Goal: Information Seeking & Learning: Learn about a topic

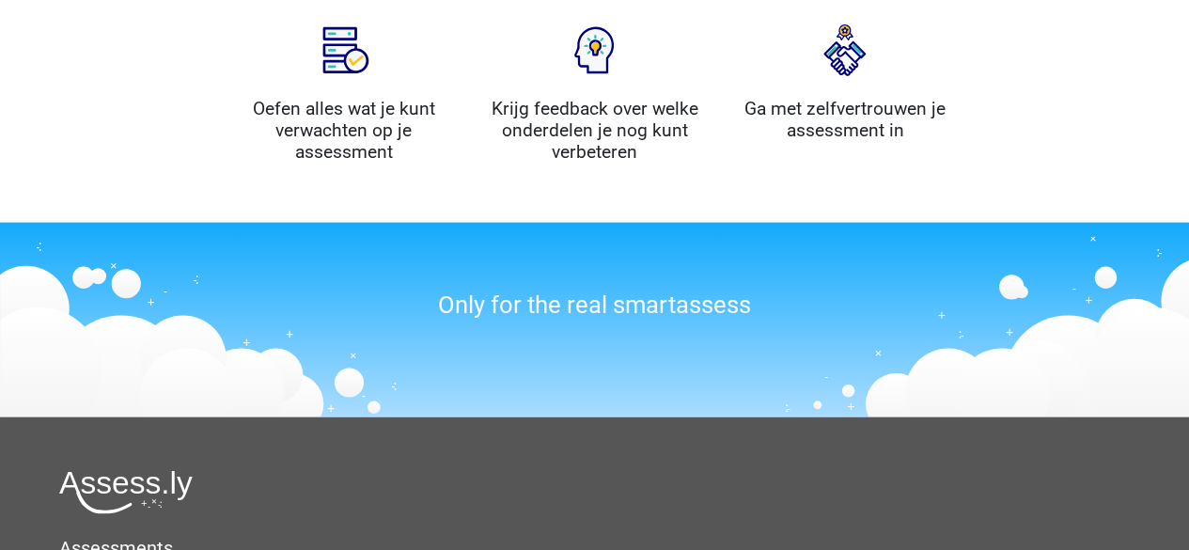
scroll to position [2425, 0]
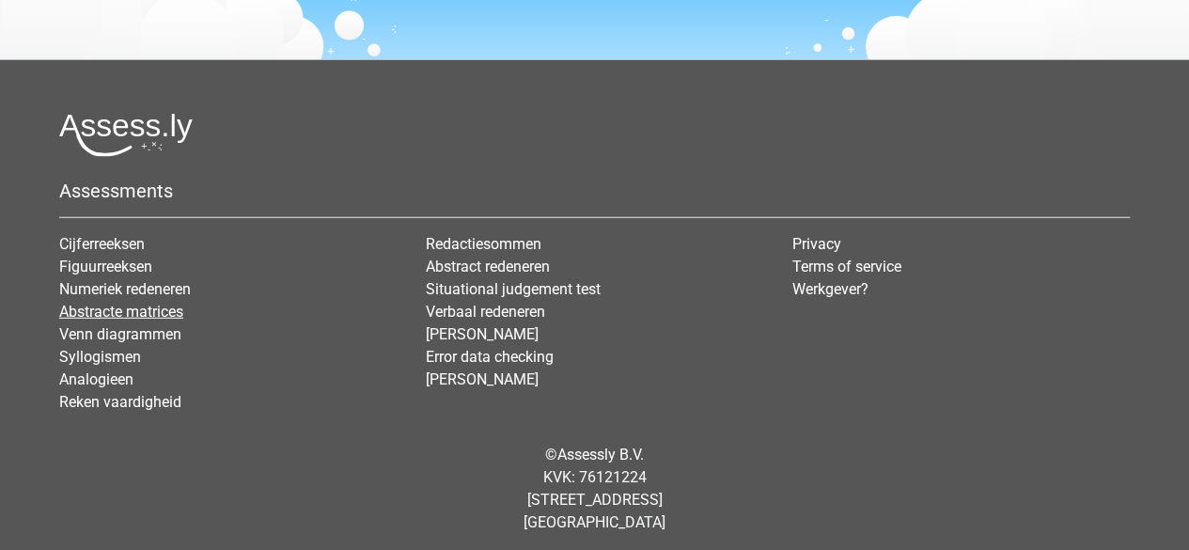
click at [120, 311] on link "Abstracte matrices" at bounding box center [121, 312] width 124 height 18
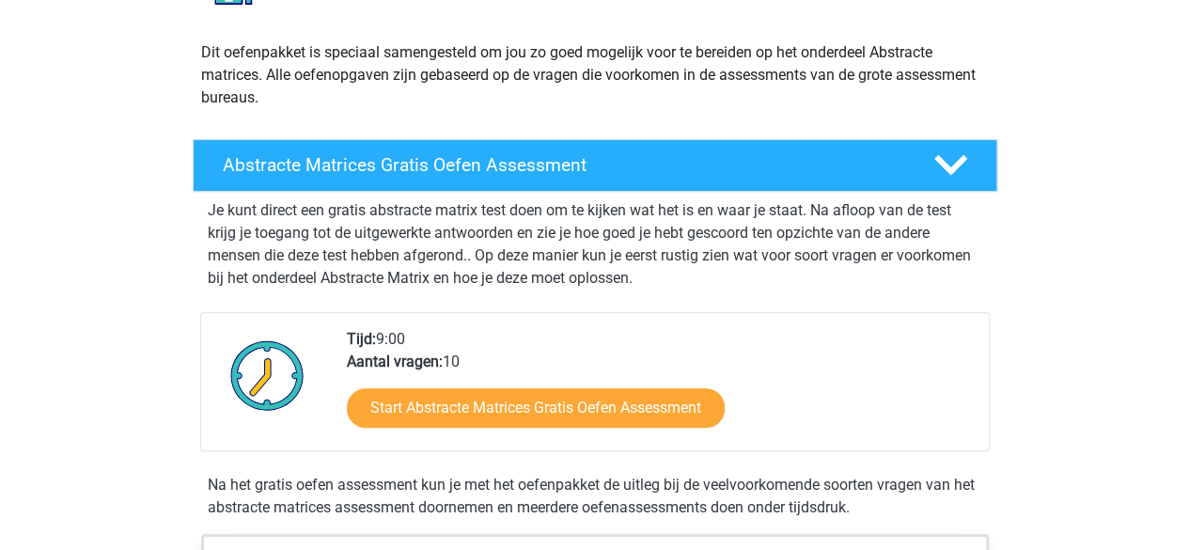
scroll to position [188, 0]
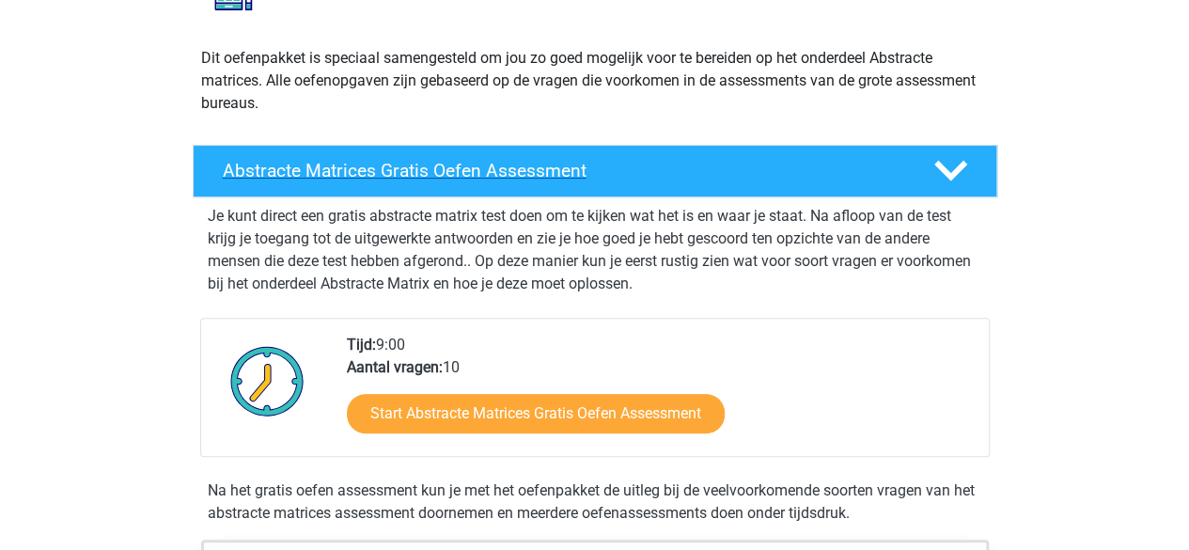
click at [520, 171] on h4 "Abstracte Matrices Gratis Oefen Assessment" at bounding box center [563, 171] width 681 height 22
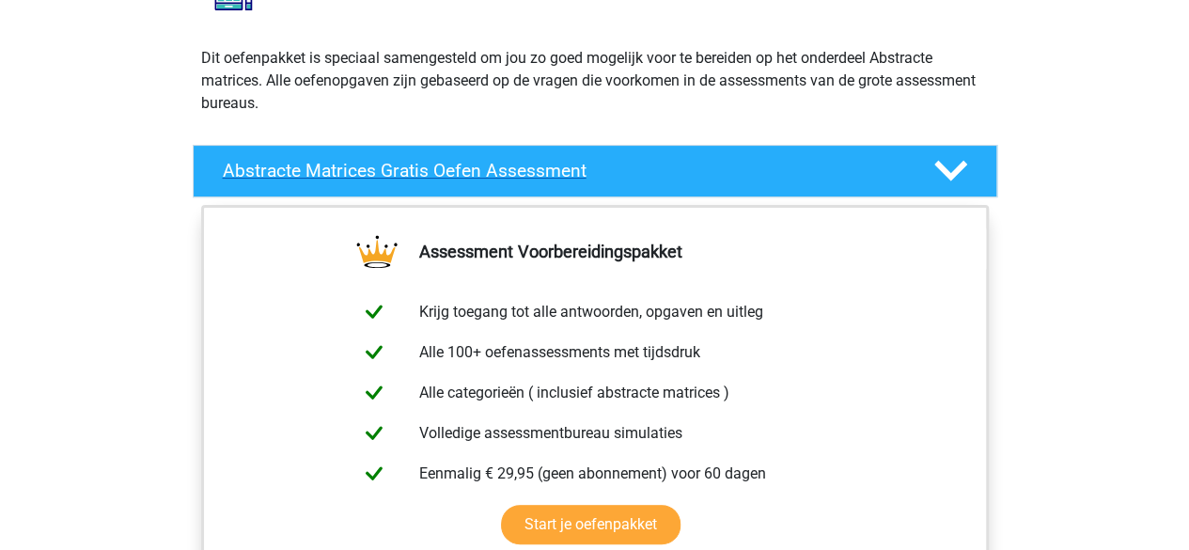
click at [520, 171] on h4 "Abstracte Matrices Gratis Oefen Assessment" at bounding box center [563, 171] width 681 height 22
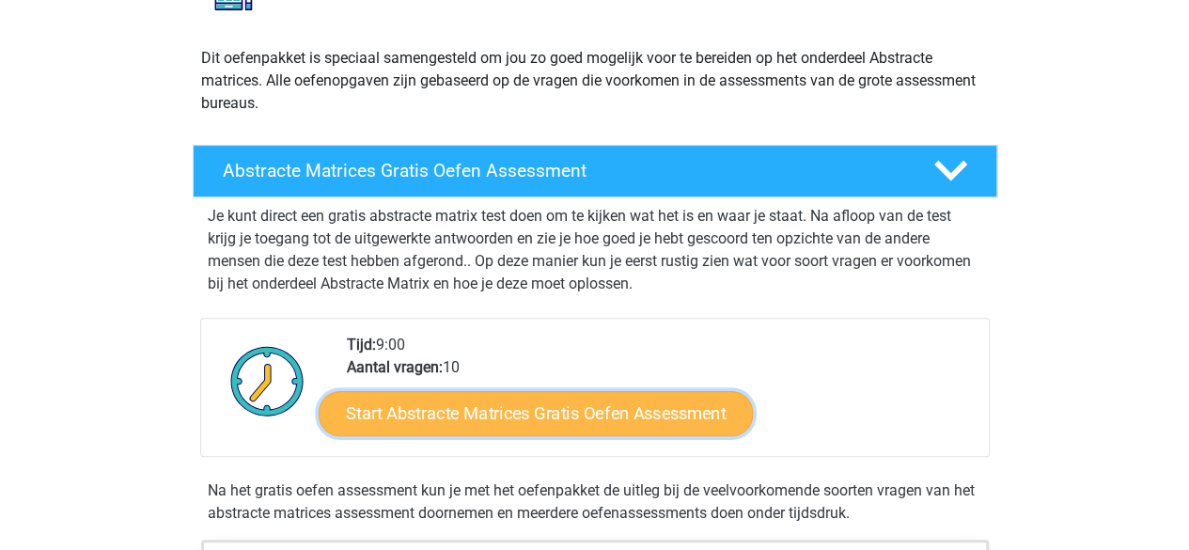
click at [534, 422] on link "Start Abstracte Matrices Gratis Oefen Assessment" at bounding box center [536, 412] width 434 height 45
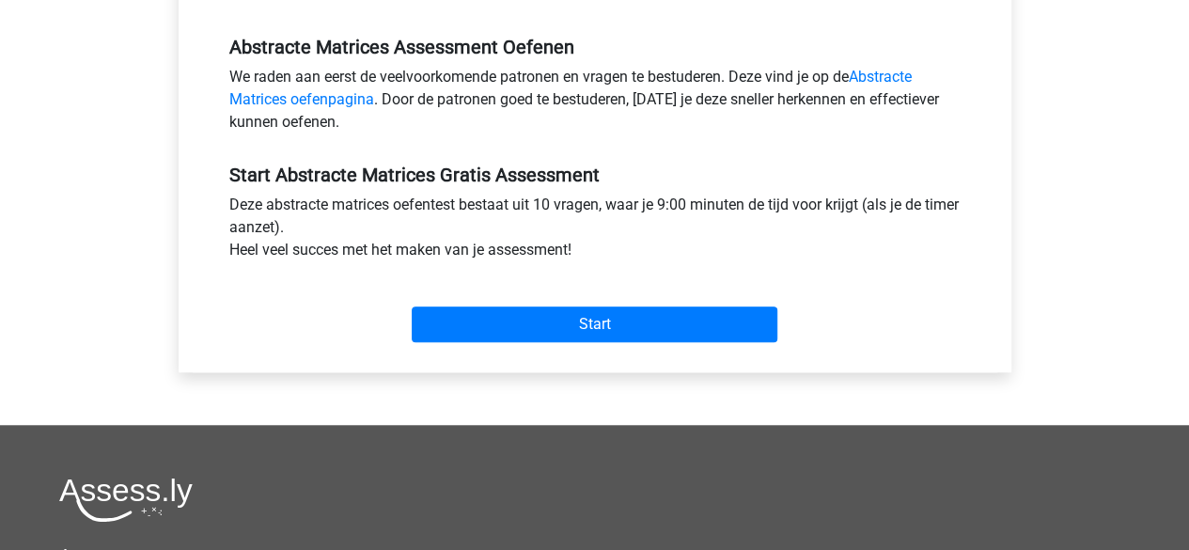
scroll to position [933, 0]
